Goal: Find specific page/section: Find specific page/section

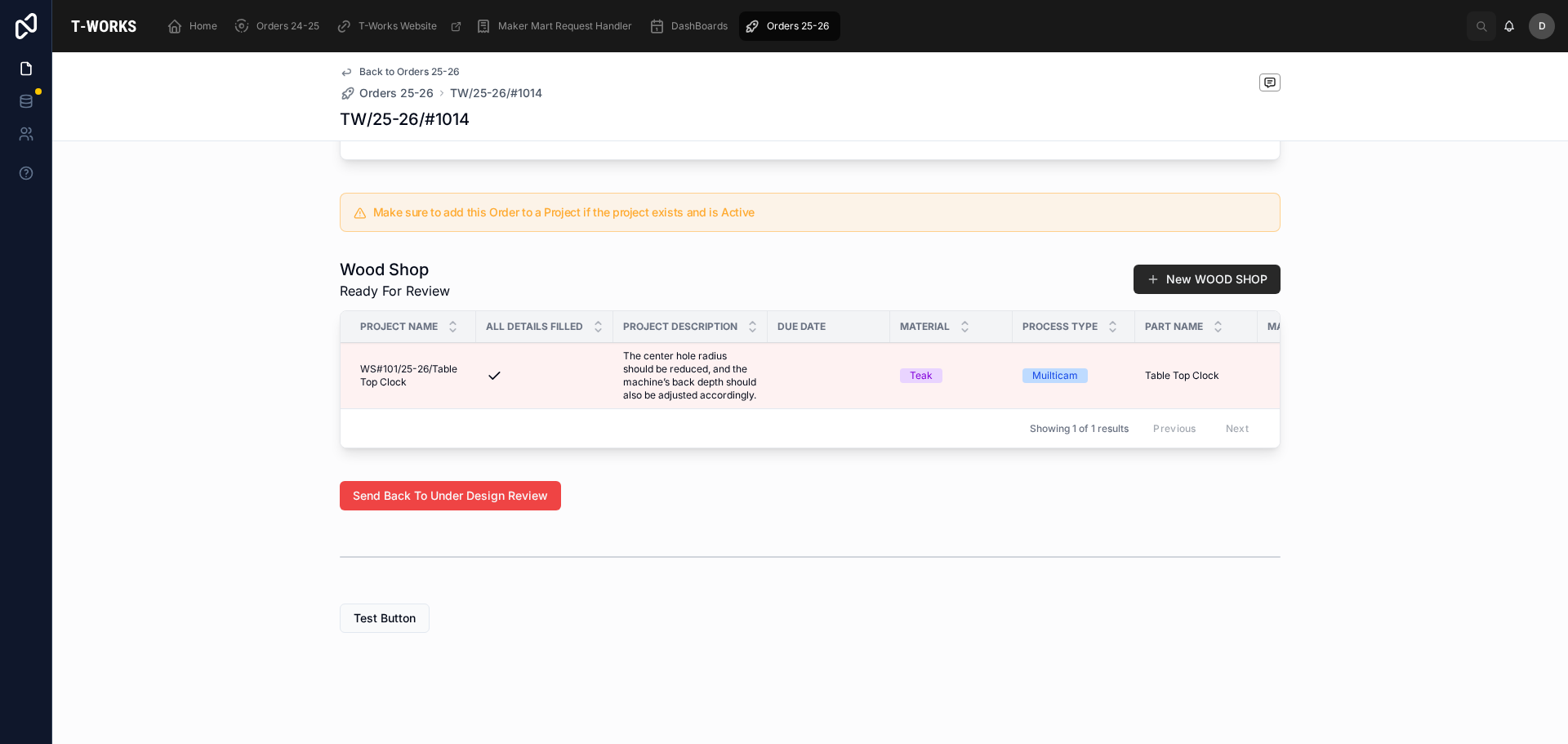
scroll to position [0, 1080]
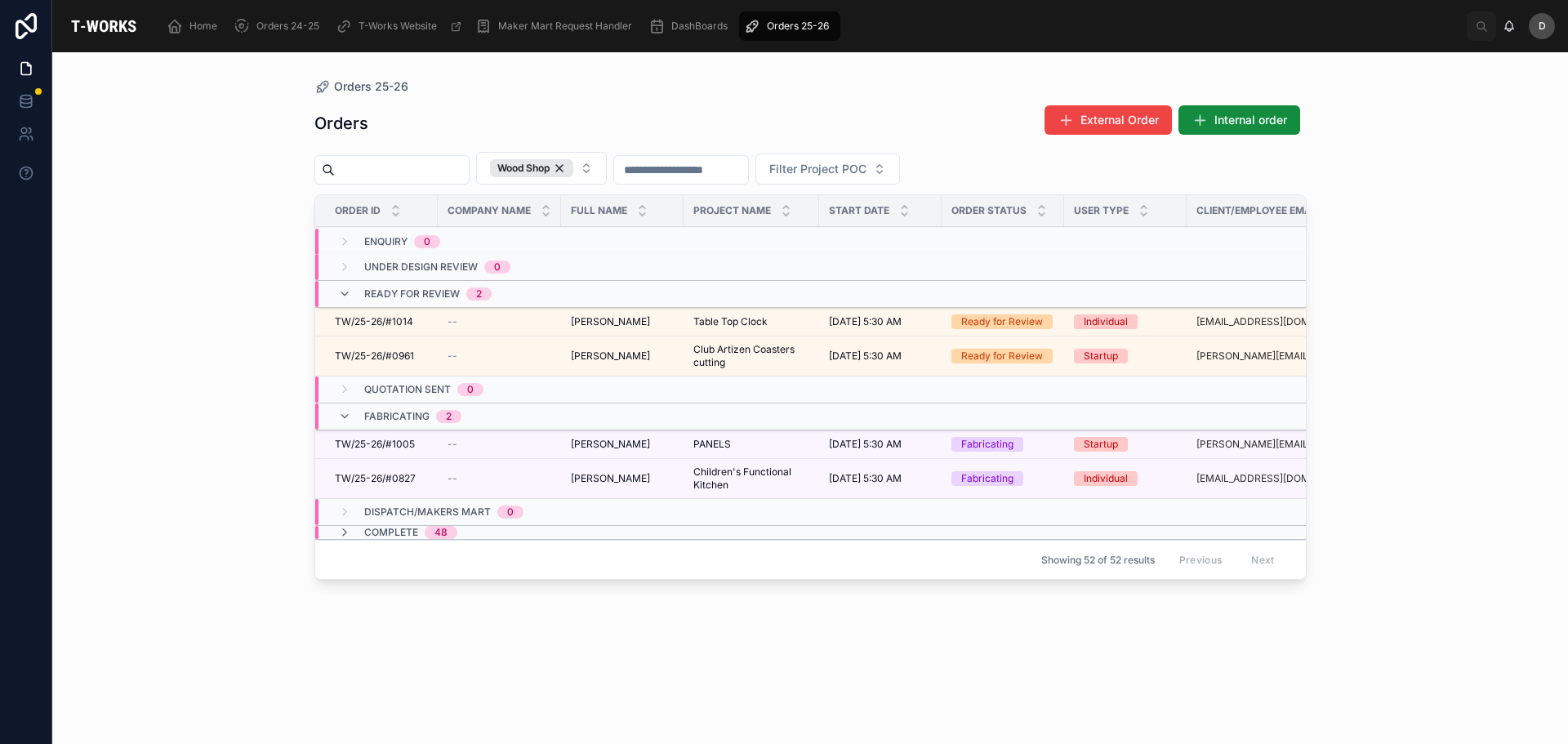
click at [574, 167] on div "Wood Shop" at bounding box center [532, 168] width 83 height 18
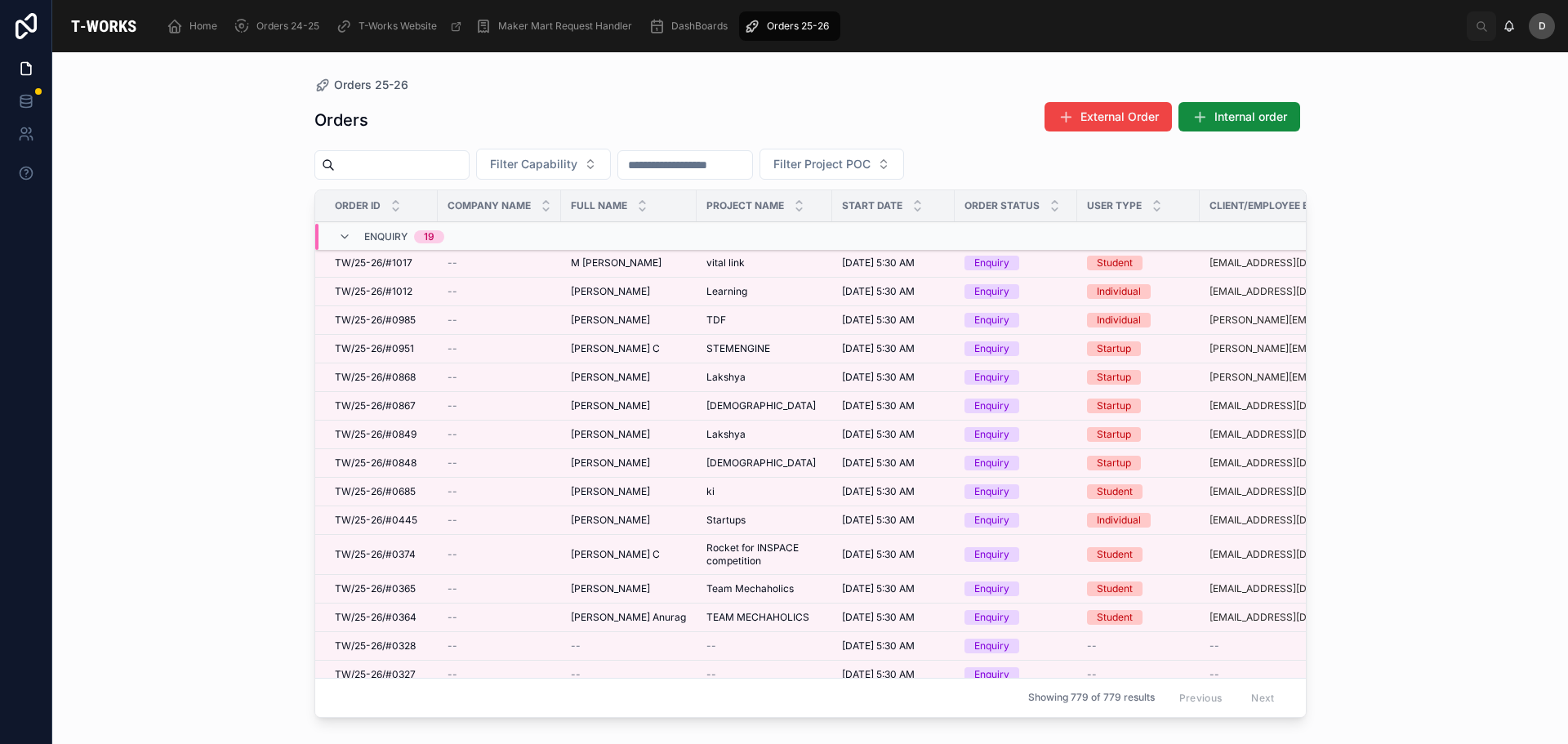
click at [611, 163] on button "Filter Capability" at bounding box center [544, 163] width 135 height 31
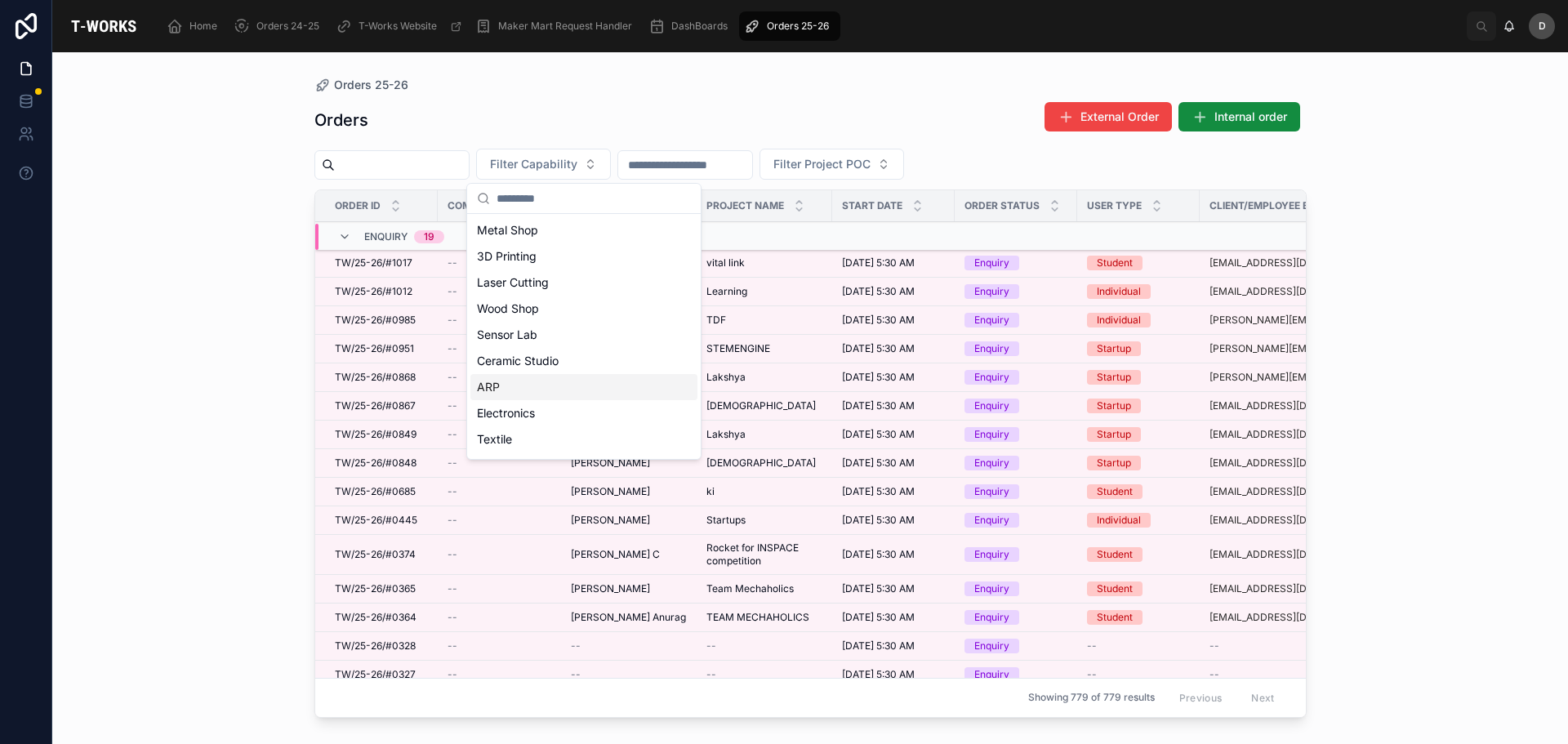
click at [516, 377] on div "ARP" at bounding box center [584, 387] width 227 height 26
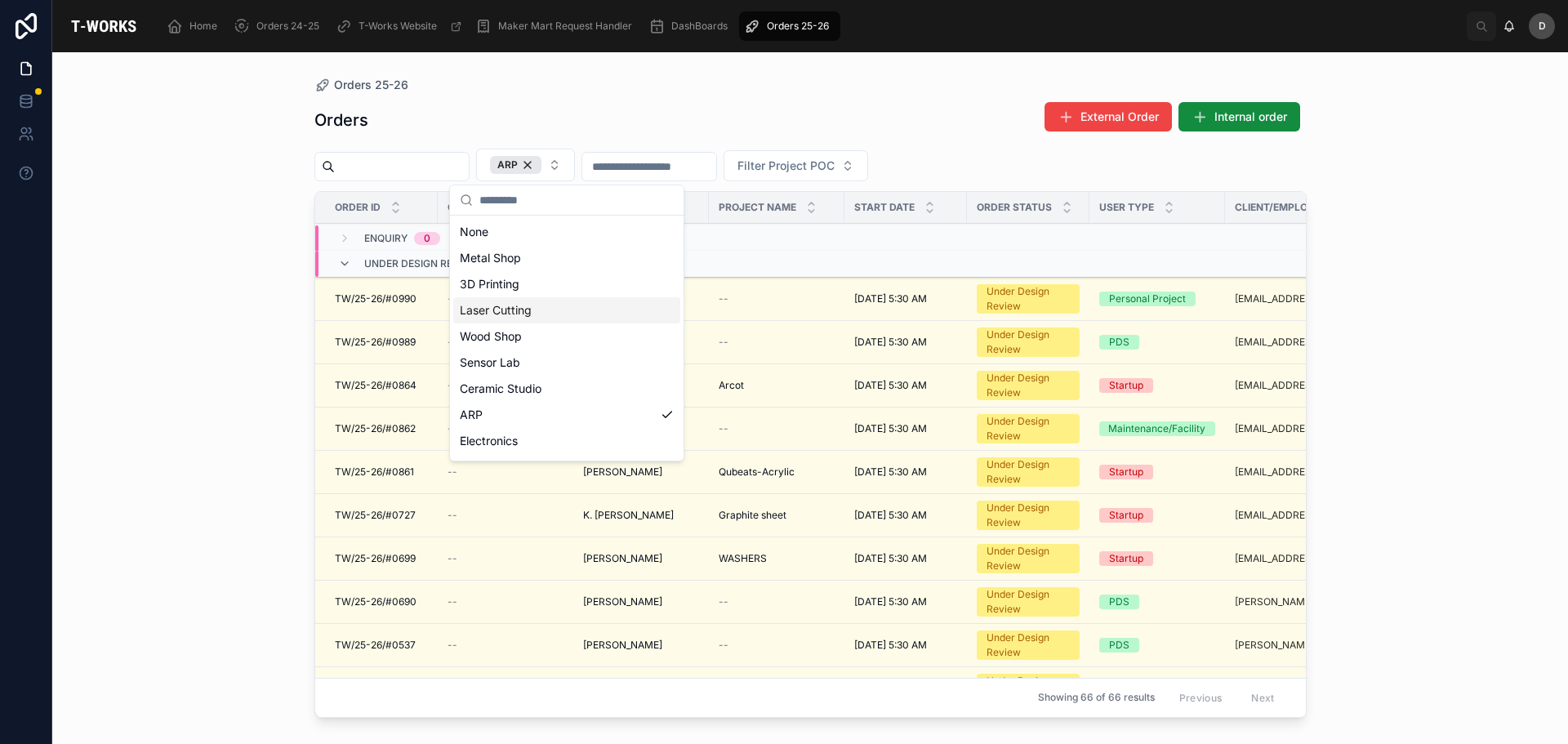
click at [513, 308] on div "Laser Cutting" at bounding box center [567, 310] width 227 height 26
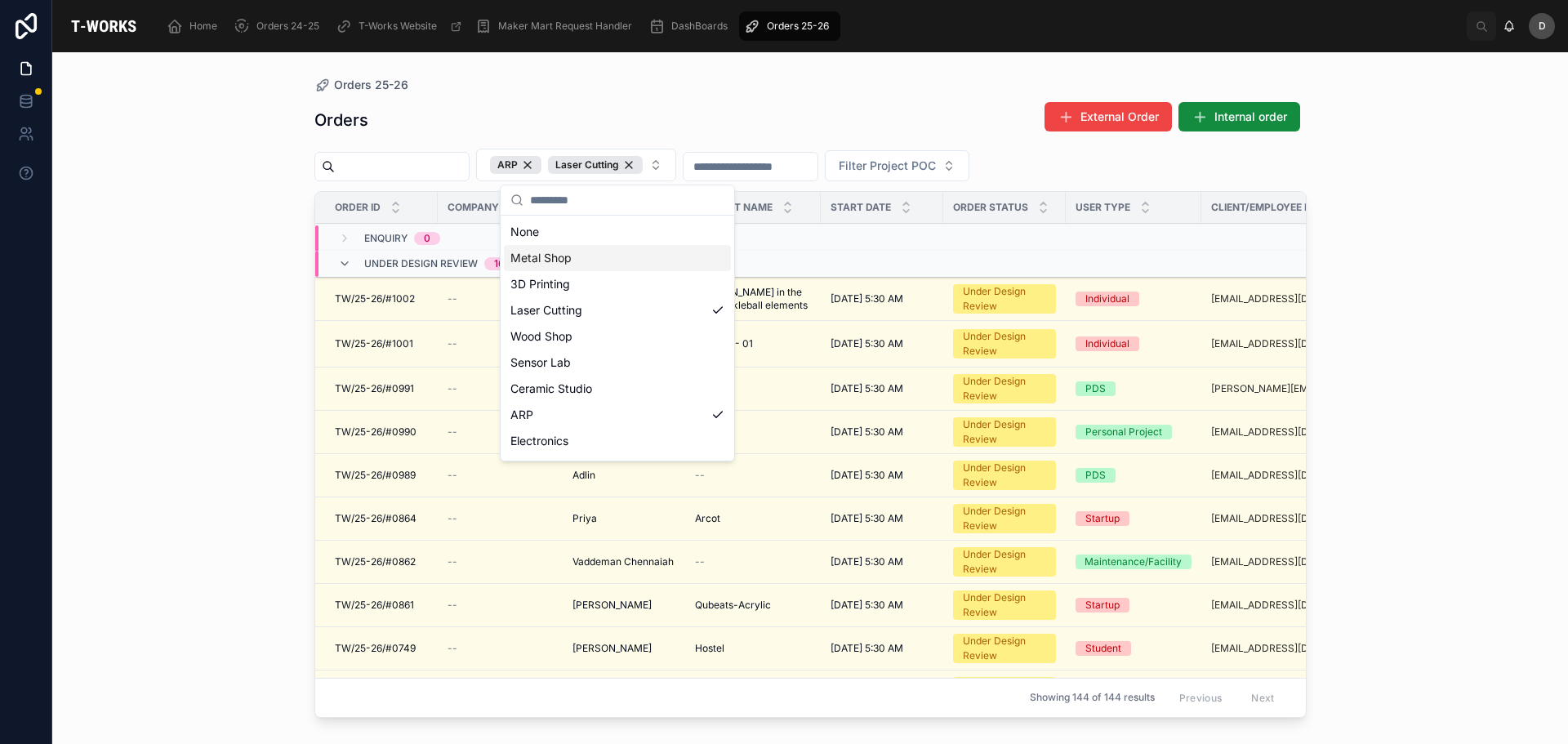
click at [645, 90] on div "Orders 25-26" at bounding box center [810, 85] width 992 height 13
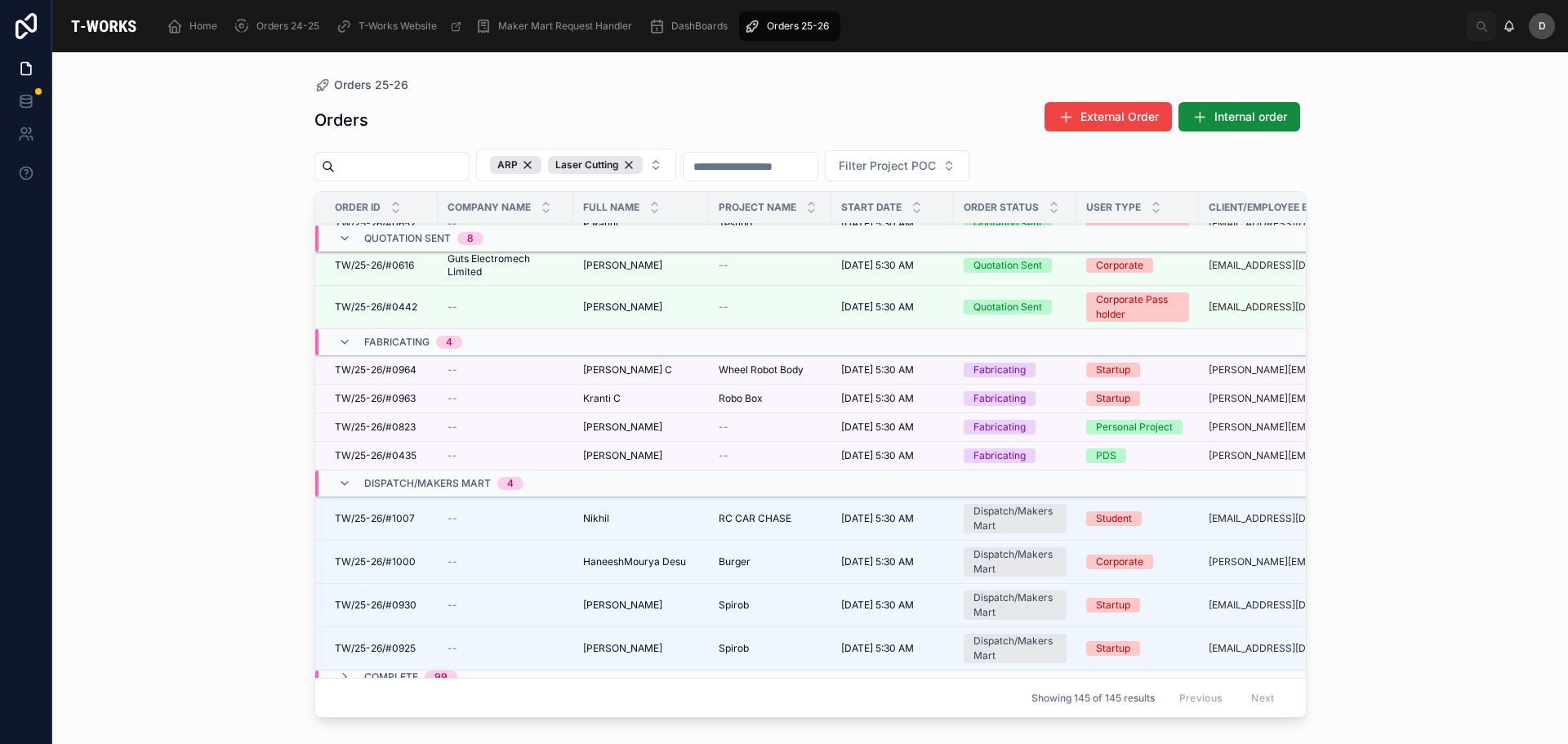
scroll to position [1457, 0]
